Goal: Information Seeking & Learning: Learn about a topic

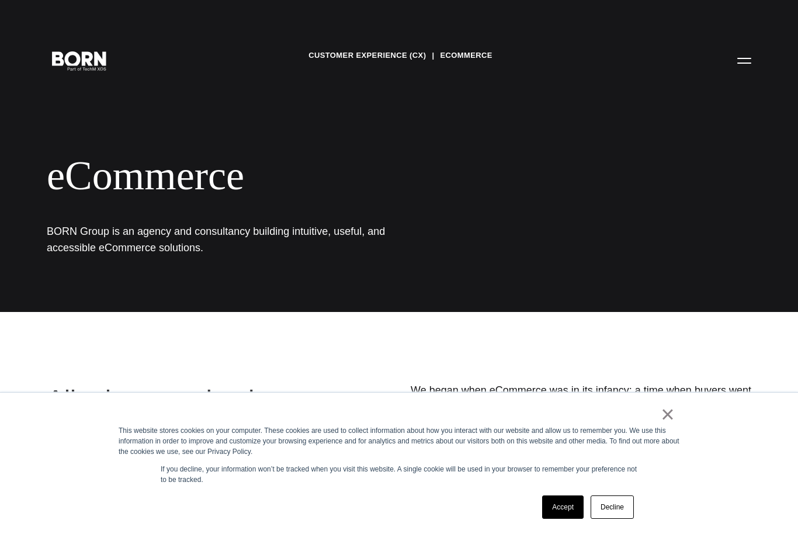
click at [567, 503] on link "Accept" at bounding box center [562, 506] width 41 height 23
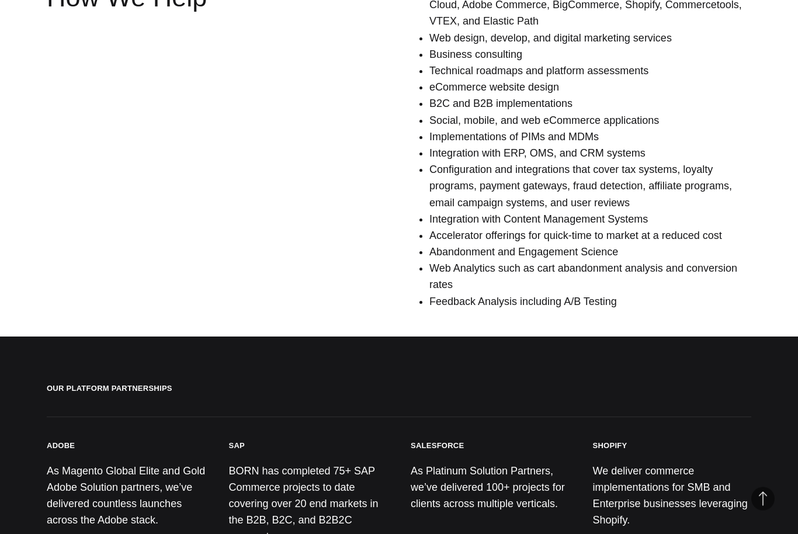
scroll to position [927, 0]
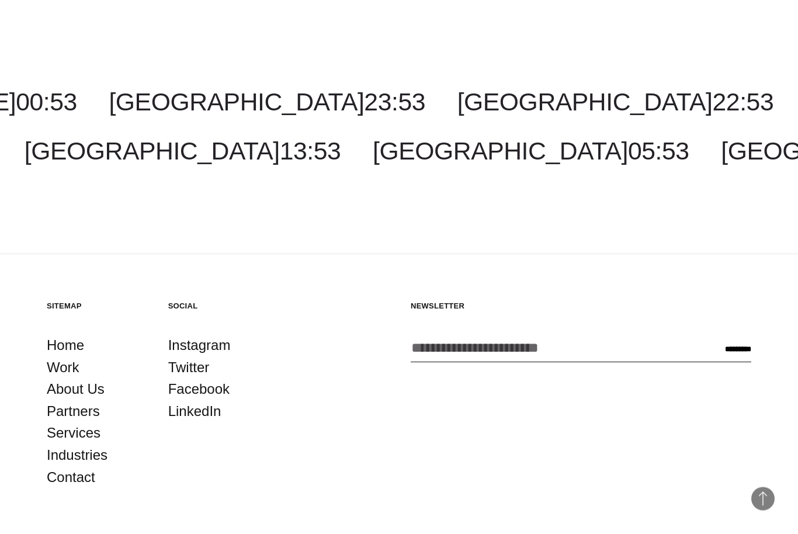
scroll to position [1738, 0]
click at [70, 379] on link "About Us" at bounding box center [76, 390] width 58 height 22
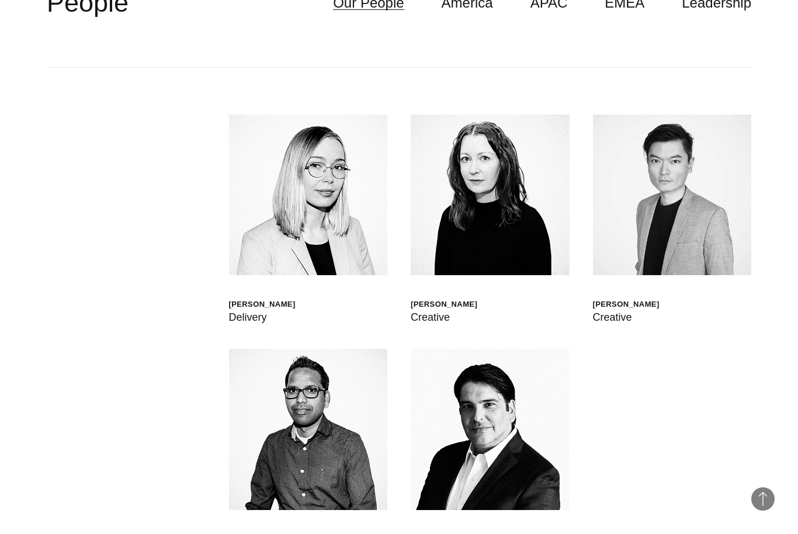
scroll to position [3519, 0]
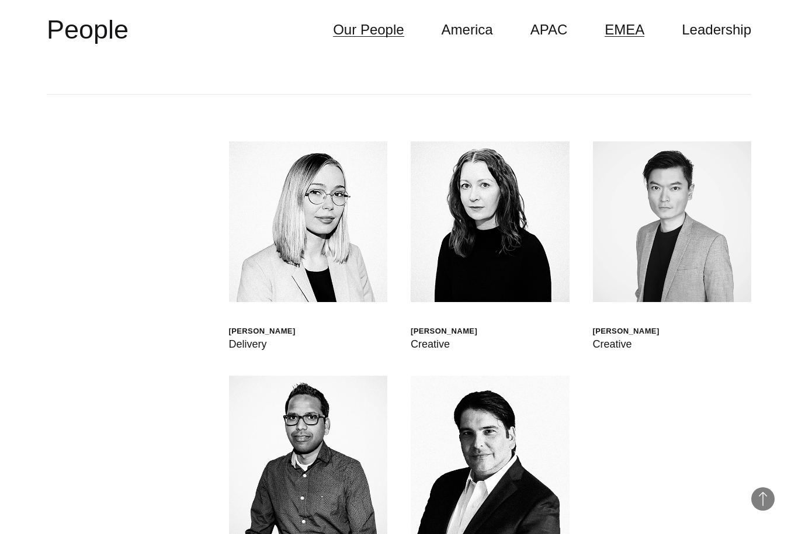
click at [644, 41] on link "EMEA" at bounding box center [625, 30] width 40 height 22
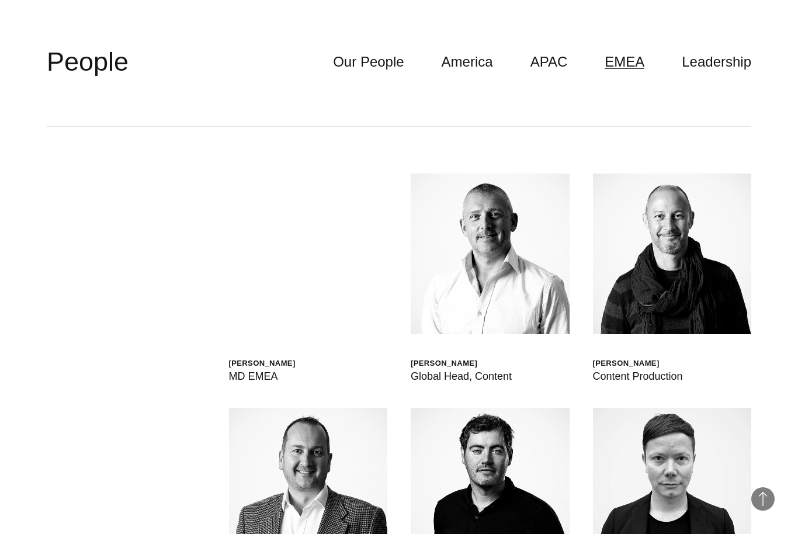
scroll to position [3472, 0]
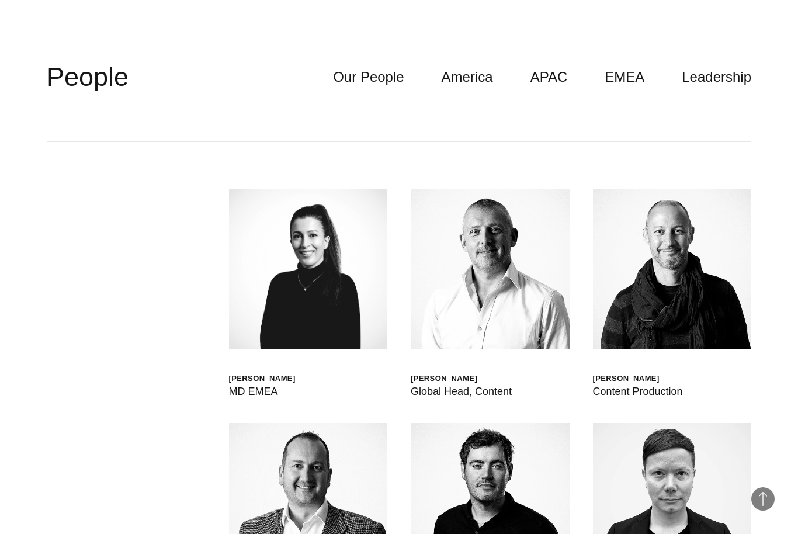
click at [730, 88] on link "Leadership" at bounding box center [717, 77] width 70 height 22
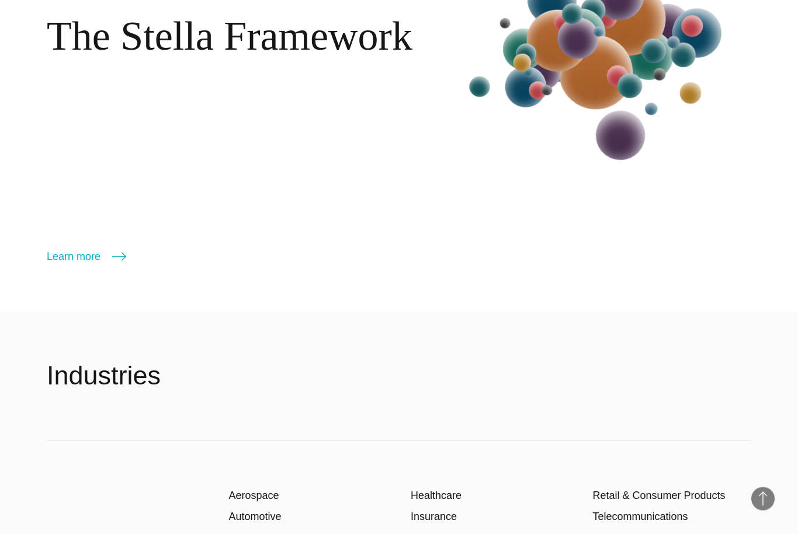
scroll to position [1824, 0]
click at [72, 265] on link "Learn more" at bounding box center [86, 256] width 79 height 16
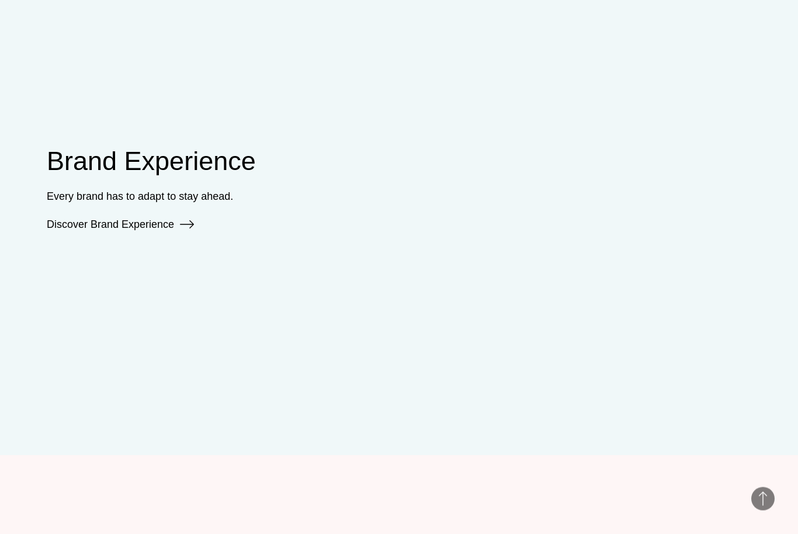
scroll to position [1147, 0]
click at [67, 230] on link "Discover Brand Experience" at bounding box center [120, 224] width 147 height 12
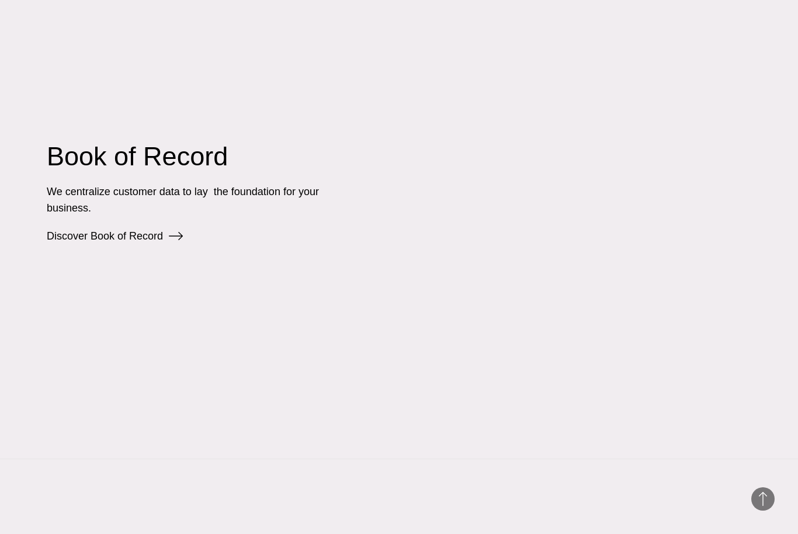
scroll to position [2305, 0]
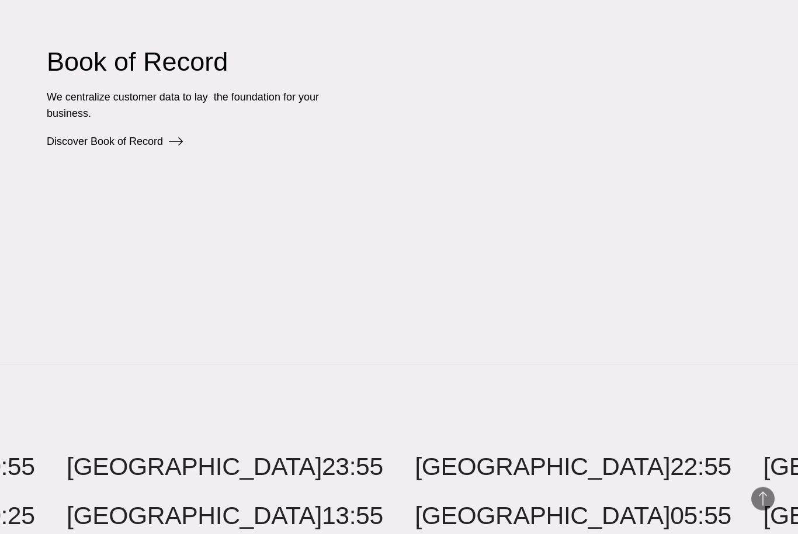
click at [57, 148] on link "Discover Book of Record" at bounding box center [115, 142] width 136 height 12
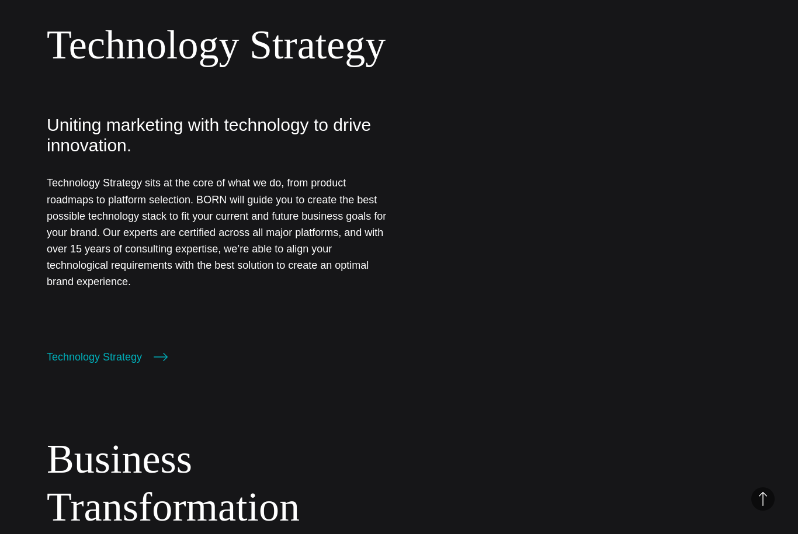
scroll to position [1150, 0]
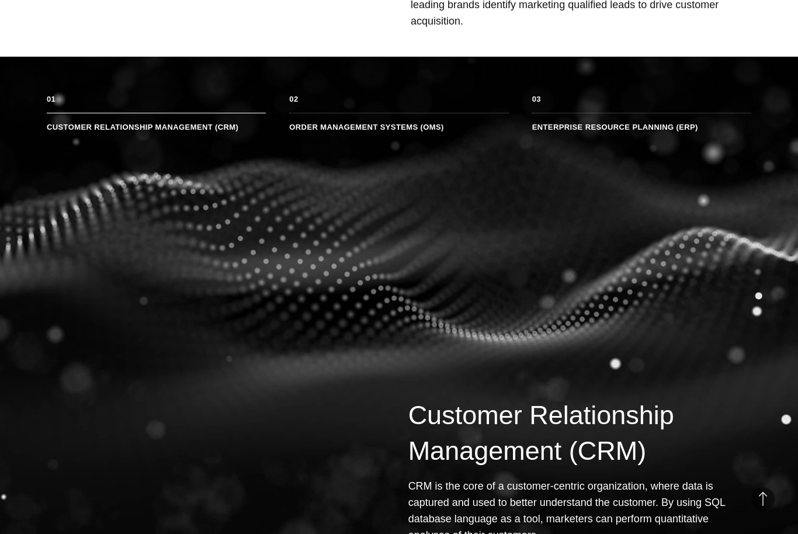
scroll to position [823, 0]
click at [647, 131] on li "Enterprise Resource Planning (ERP)" at bounding box center [641, 122] width 219 height 19
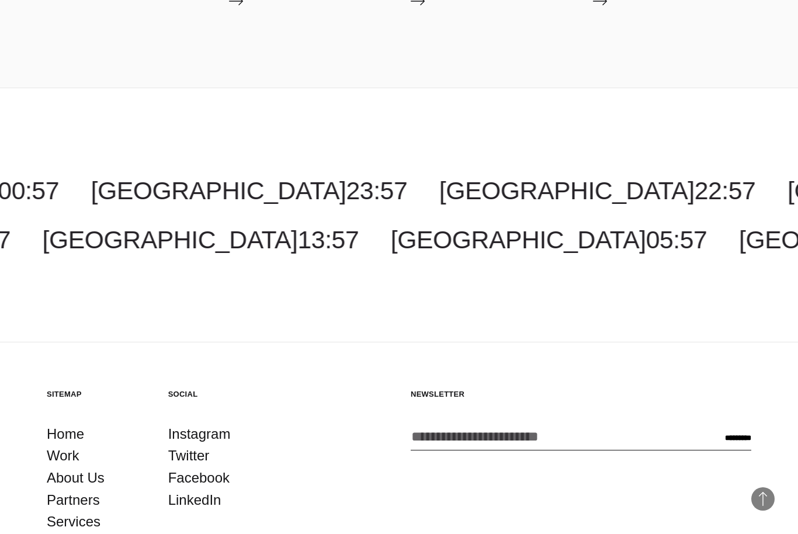
scroll to position [3580, 0]
